Goal: Entertainment & Leisure: Consume media (video, audio)

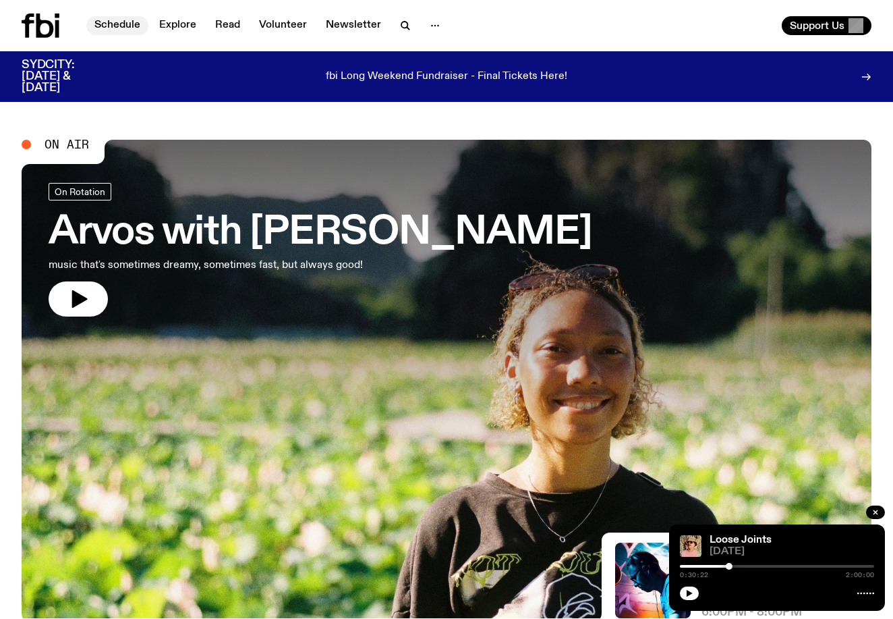
click at [125, 22] on link "Schedule" at bounding box center [117, 25] width 62 height 19
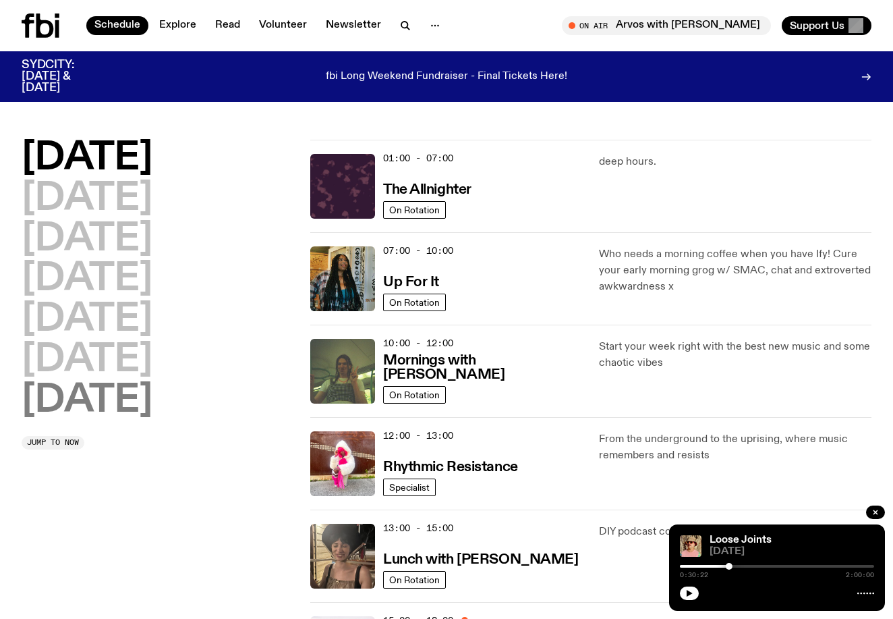
click at [123, 398] on h2 "[DATE]" at bounding box center [87, 401] width 131 height 38
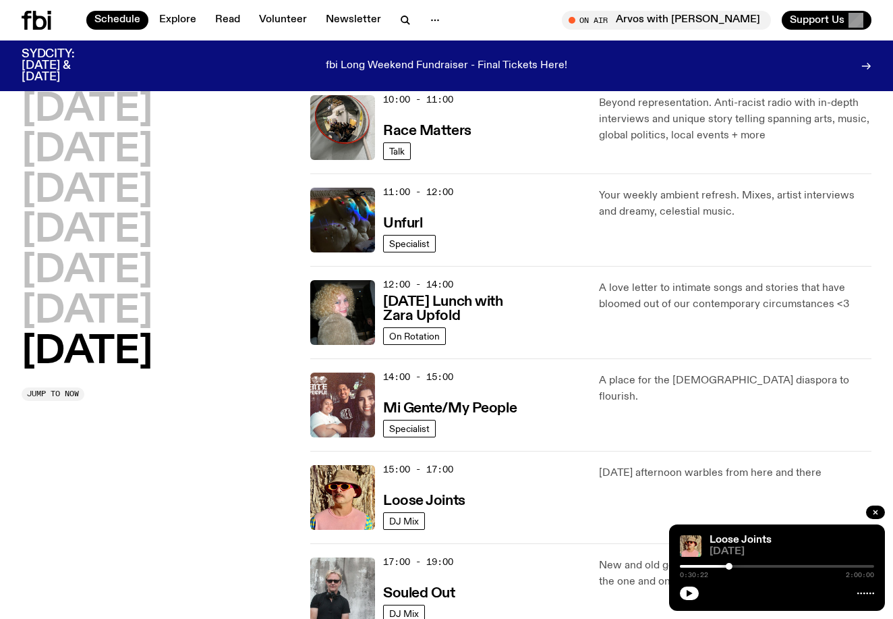
scroll to position [459, 0]
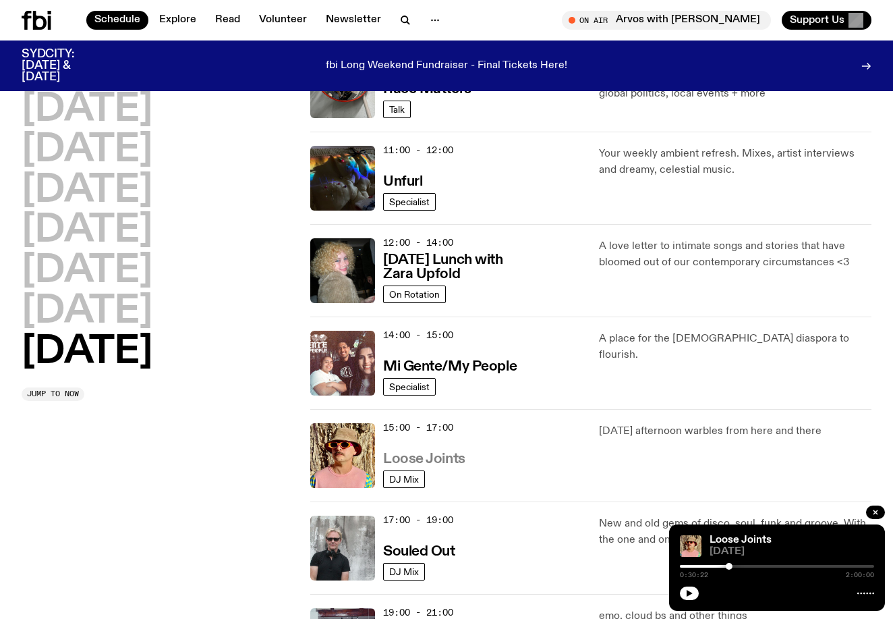
click at [439, 458] on h3 "Loose Joints" at bounding box center [424, 459] width 82 height 14
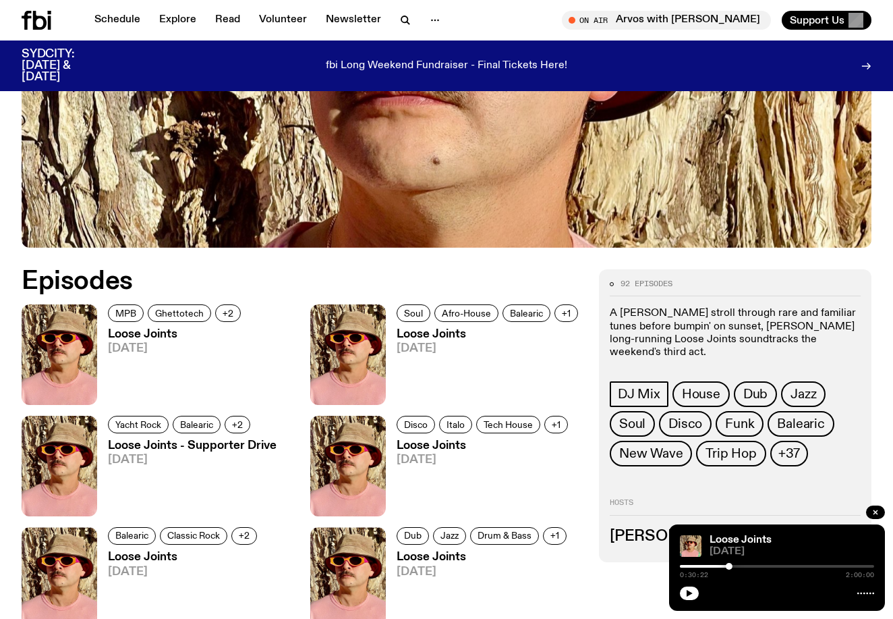
scroll to position [421, 0]
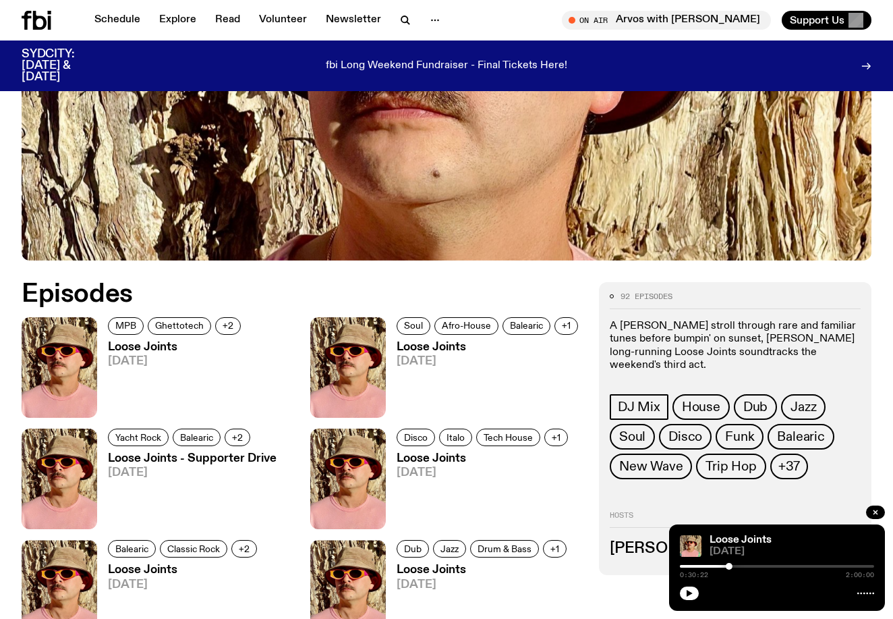
click at [74, 400] on img at bounding box center [60, 367] width 76 height 101
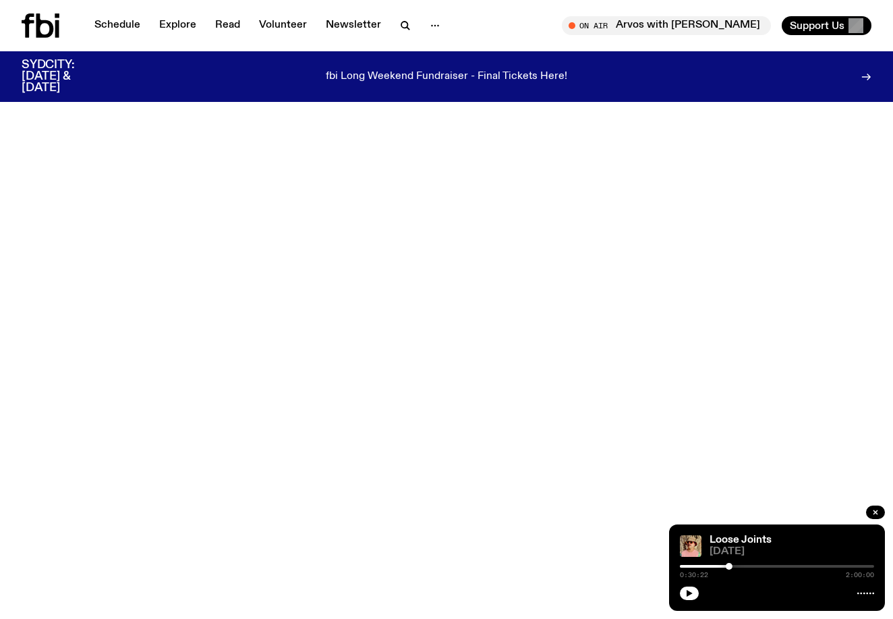
scroll to position [421, 0]
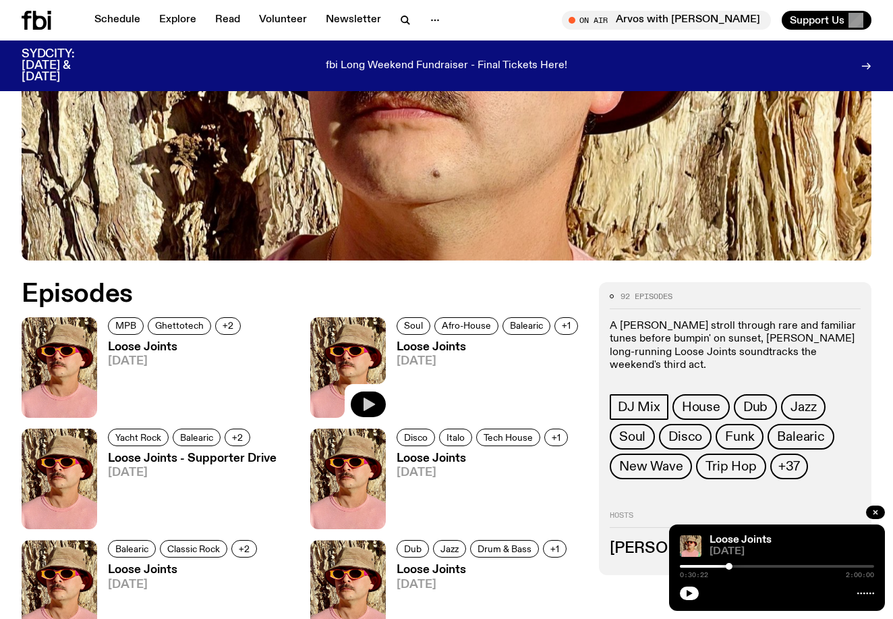
click at [375, 399] on icon "button" at bounding box center [368, 404] width 16 height 16
